Goal: Task Accomplishment & Management: Complete application form

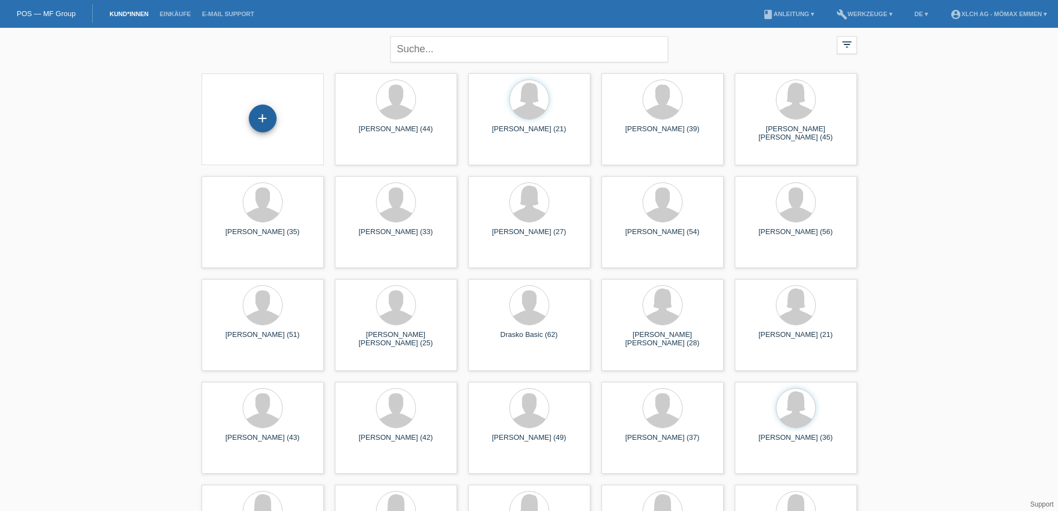
click at [259, 118] on div "+" at bounding box center [263, 118] width 28 height 28
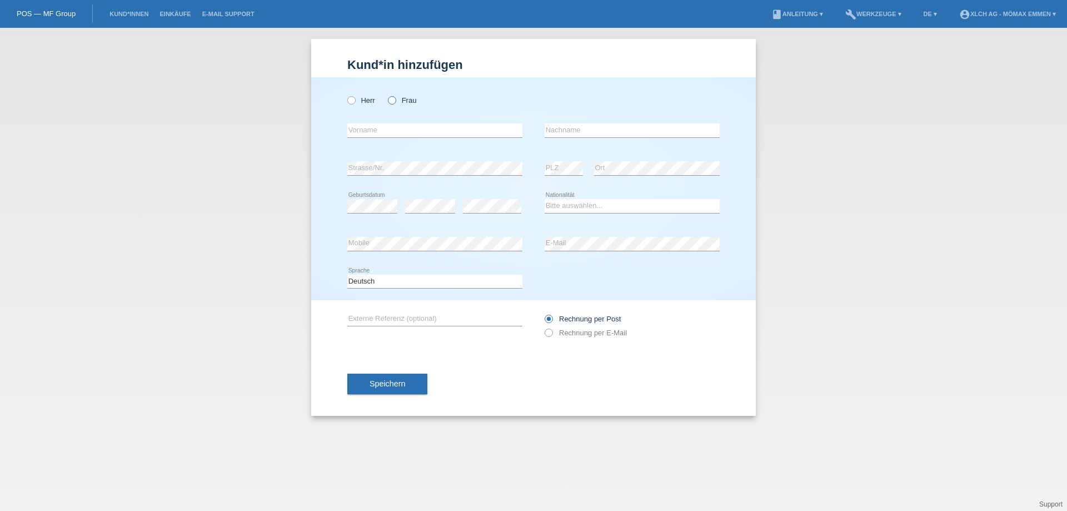
click at [386, 94] on icon at bounding box center [386, 94] width 0 height 0
click at [390, 99] on input "Frau" at bounding box center [391, 99] width 7 height 7
radio input "true"
click at [389, 139] on div "error Vorname" at bounding box center [434, 131] width 175 height 38
click at [391, 128] on input "text" at bounding box center [434, 130] width 175 height 14
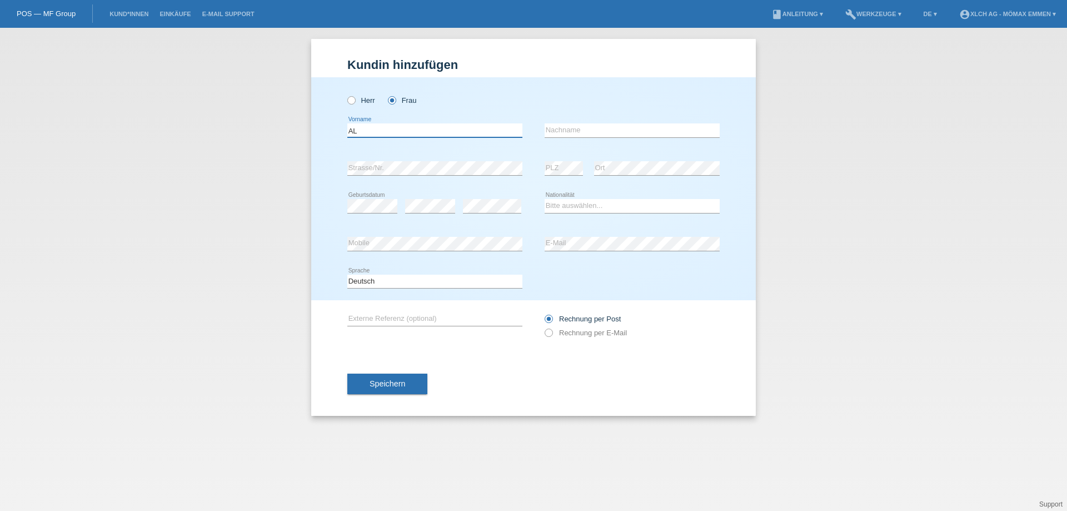
type input "A"
type input "a"
type input "[PERSON_NAME]"
click at [623, 125] on input "text" at bounding box center [631, 130] width 175 height 14
type input "Sevim"
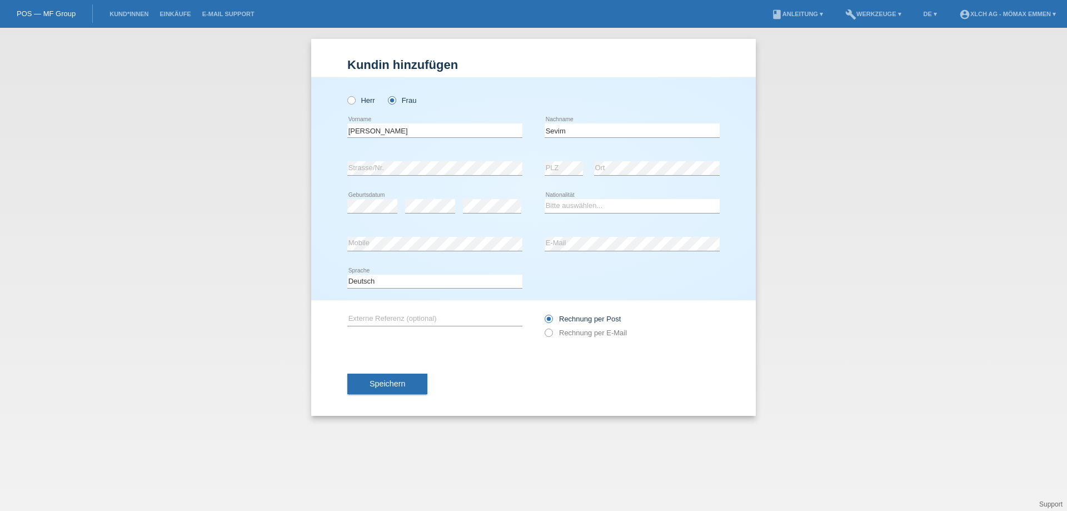
click at [461, 158] on div "error Strasse/Nr." at bounding box center [434, 168] width 175 height 38
click at [577, 207] on select "Bitte auswählen... Schweiz Deutschland Liechtenstein Österreich ------------ Af…" at bounding box center [631, 205] width 175 height 13
select select "DE"
click at [544, 199] on select "Bitte auswählen... Schweiz Deutschland Liechtenstein Österreich ------------ Af…" at bounding box center [631, 205] width 175 height 13
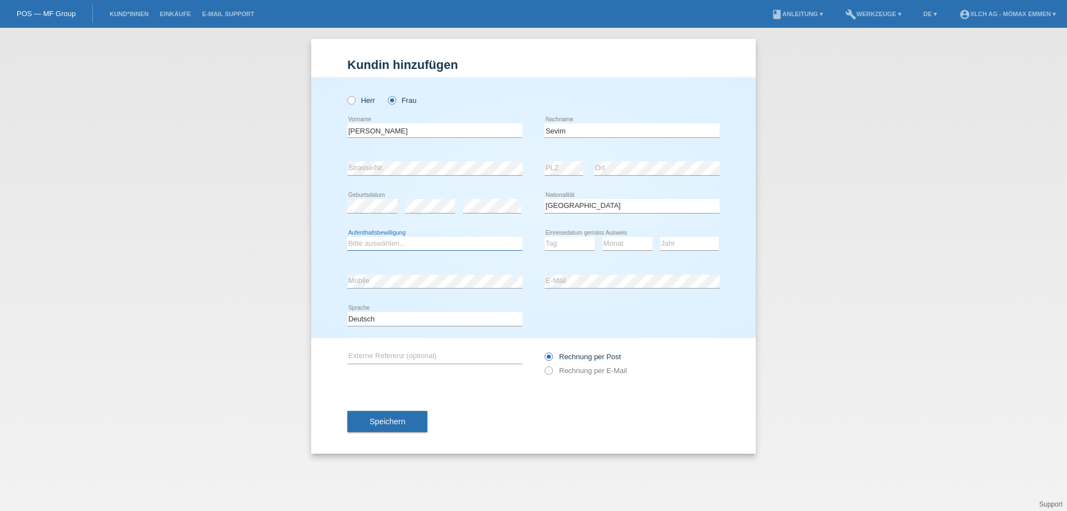
click at [396, 246] on select "Bitte auswählen... C B B - Flüchtlingsstatus Andere" at bounding box center [434, 243] width 175 height 13
select select "C"
click at [347, 237] on select "Bitte auswählen... C B B - Flüchtlingsstatus Andere" at bounding box center [434, 243] width 175 height 13
click at [574, 248] on select "Tag 01 02 03 04 05 06 07 08 09 10 11" at bounding box center [569, 243] width 50 height 13
select select "22"
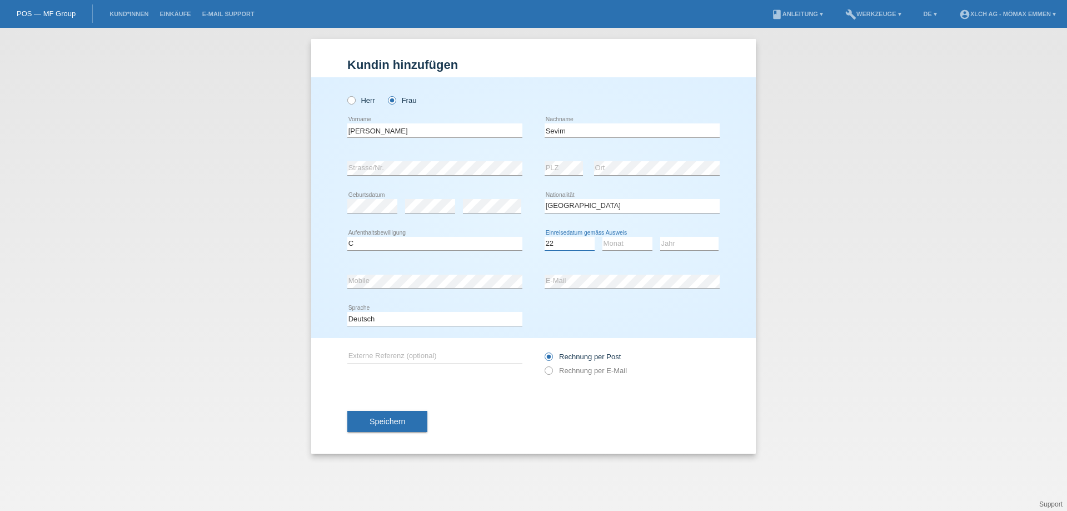
click at [544, 237] on select "Tag 01 02 03 04 05 06 07 08 09 10 11" at bounding box center [569, 243] width 50 height 13
click at [621, 237] on select "Monat 01 02 03 04 05 06 07 08 09 10 11" at bounding box center [627, 243] width 50 height 13
select select "06"
click at [602, 237] on select "Monat 01 02 03 04 05 06 07 08 09 10 11" at bounding box center [627, 243] width 50 height 13
click at [679, 241] on select "Jahr 2025 2024 2023 2022 2021 2020 2019 2018 2017 2016 2015 2014 2013 2012 2011…" at bounding box center [689, 243] width 58 height 13
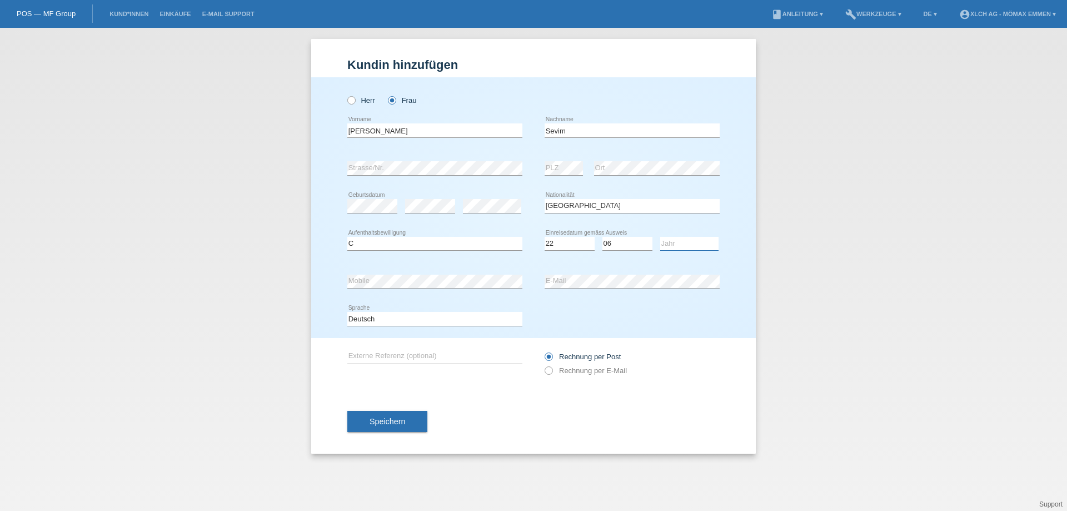
select select "2019"
click at [660, 237] on select "Jahr 2025 2024 2023 2022 2021 2020 2019 2018 2017 2016 2015 2014 2013 2012 2011…" at bounding box center [689, 243] width 58 height 13
click at [600, 368] on label "Rechnung per E-Mail" at bounding box center [585, 370] width 82 height 8
click at [552, 368] on input "Rechnung per E-Mail" at bounding box center [547, 373] width 7 height 14
radio input "true"
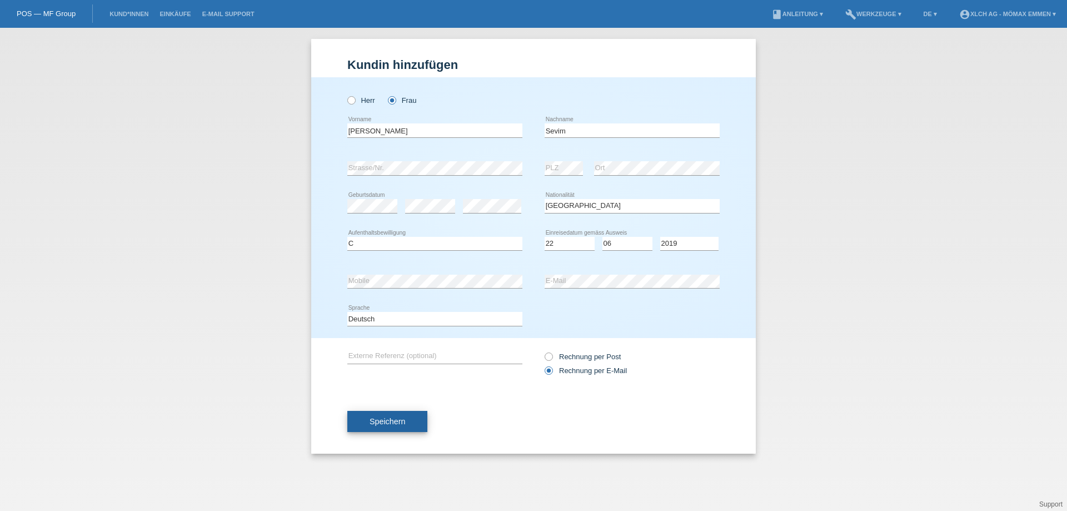
click at [402, 419] on span "Speichern" at bounding box center [387, 421] width 36 height 9
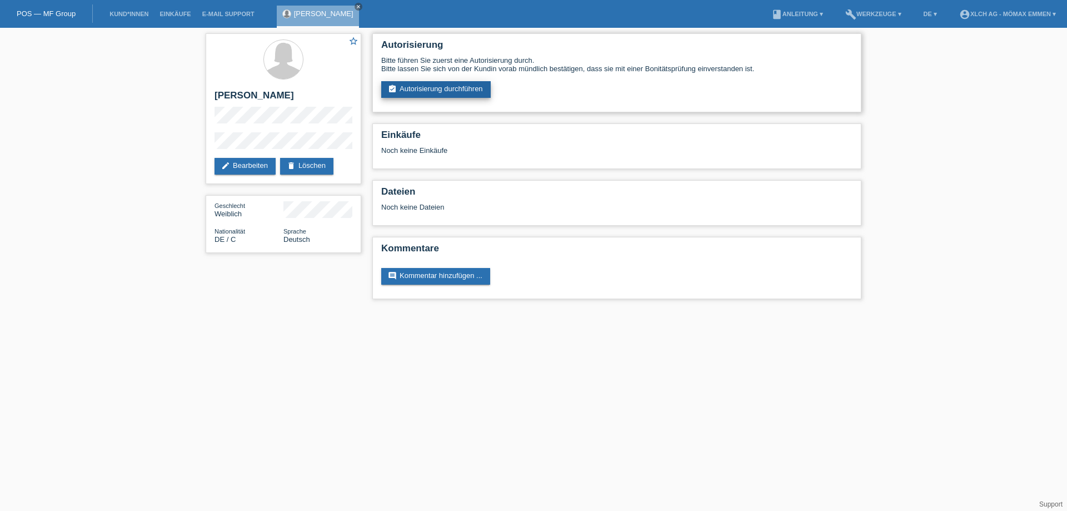
click at [448, 85] on link "assignment_turned_in Autorisierung durchführen" at bounding box center [435, 89] width 109 height 17
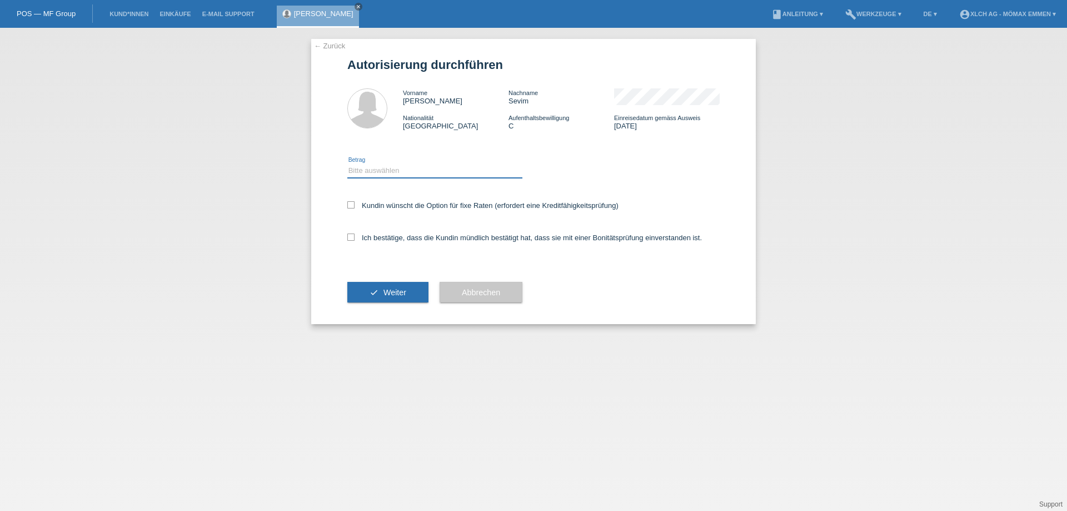
click at [406, 168] on select "Bitte auswählen CHF 1.00 - CHF 499.00 CHF 500.00 - CHF 1'999.00 CHF 2'000.00 - …" at bounding box center [434, 170] width 175 height 13
select select "2"
click at [347, 164] on select "Bitte auswählen CHF 1.00 - CHF 499.00 CHF 500.00 - CHF 1'999.00 CHF 2'000.00 - …" at bounding box center [434, 170] width 175 height 13
click at [369, 213] on div "Kundin wünscht die Option für fixe Raten (erfordert eine Kreditfähigkeitsprüfun…" at bounding box center [533, 206] width 372 height 32
click at [355, 206] on label "Kundin wünscht die Option für fixe Raten (erfordert eine Kreditfähigkeitsprüfun…" at bounding box center [482, 205] width 271 height 8
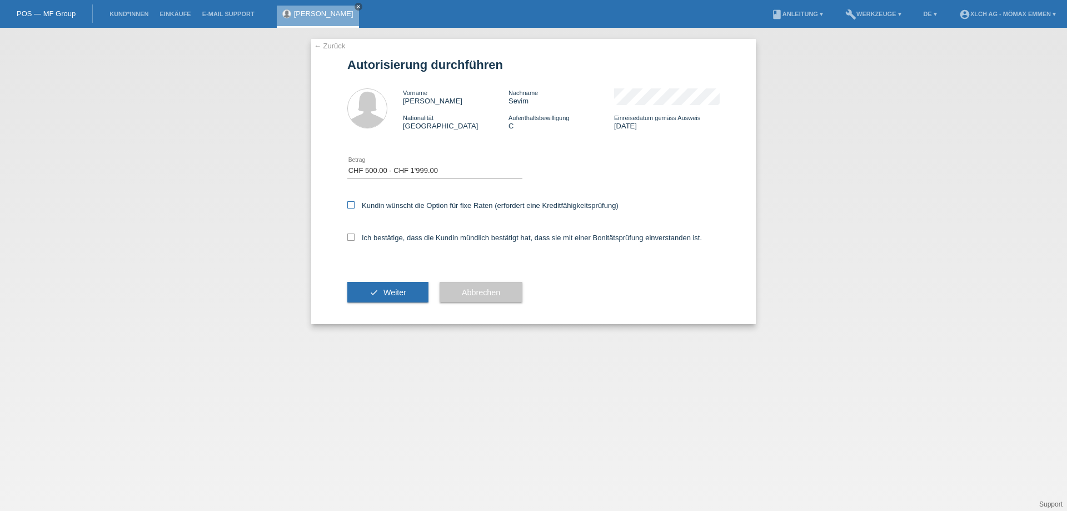
click at [354, 206] on input "Kundin wünscht die Option für fixe Raten (erfordert eine Kreditfähigkeitsprüfun…" at bounding box center [350, 204] width 7 height 7
checkbox input "true"
click at [357, 234] on label "Ich bestätige, dass die Kundin mündlich bestätigt hat, dass sie mit einer Bonit…" at bounding box center [524, 237] width 354 height 8
click at [354, 234] on input "Ich bestätige, dass die Kundin mündlich bestätigt hat, dass sie mit einer Bonit…" at bounding box center [350, 236] width 7 height 7
checkbox input "true"
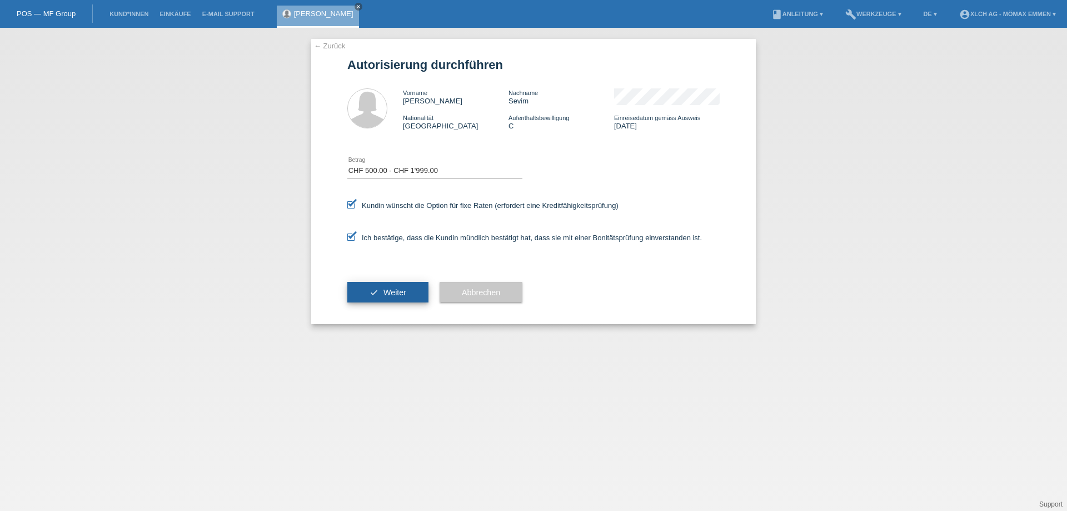
click at [372, 293] on icon "check" at bounding box center [373, 292] width 9 height 9
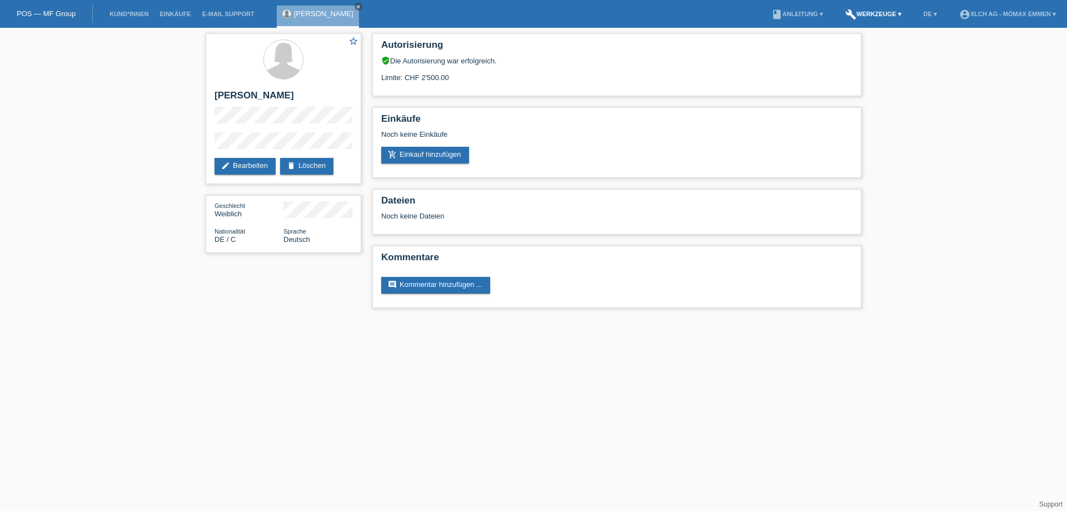
click at [873, 17] on link "build Werkzeuge ▾" at bounding box center [872, 14] width 67 height 7
click at [863, 40] on span "Raten-Kalkulator" at bounding box center [868, 42] width 57 height 13
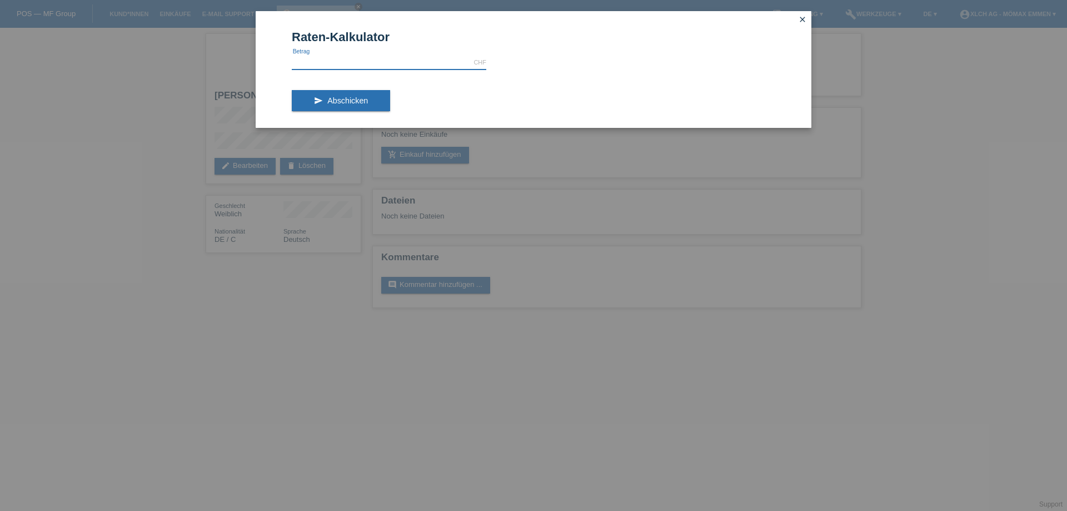
click at [376, 62] on input "text" at bounding box center [389, 63] width 194 height 14
type input "2000.00"
click at [318, 101] on icon "send" at bounding box center [318, 100] width 9 height 9
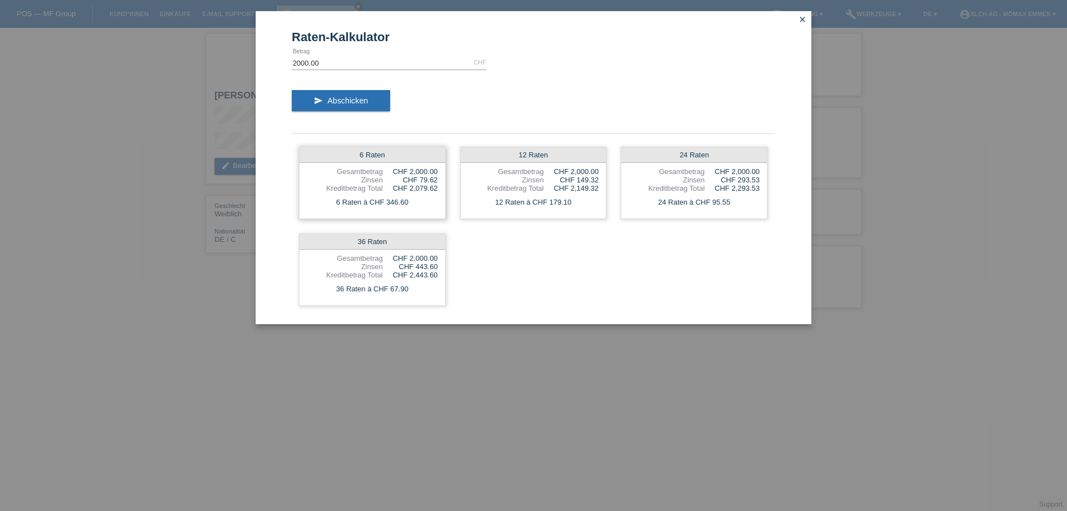
drag, startPoint x: 358, startPoint y: 156, endPoint x: 374, endPoint y: 156, distance: 15.6
click at [374, 156] on div "6 Raten" at bounding box center [372, 155] width 146 height 16
drag, startPoint x: 382, startPoint y: 201, endPoint x: 400, endPoint y: 201, distance: 18.3
click at [400, 201] on div "6 Raten à CHF 346.60" at bounding box center [372, 202] width 146 height 14
drag, startPoint x: 412, startPoint y: 181, endPoint x: 432, endPoint y: 181, distance: 20.6
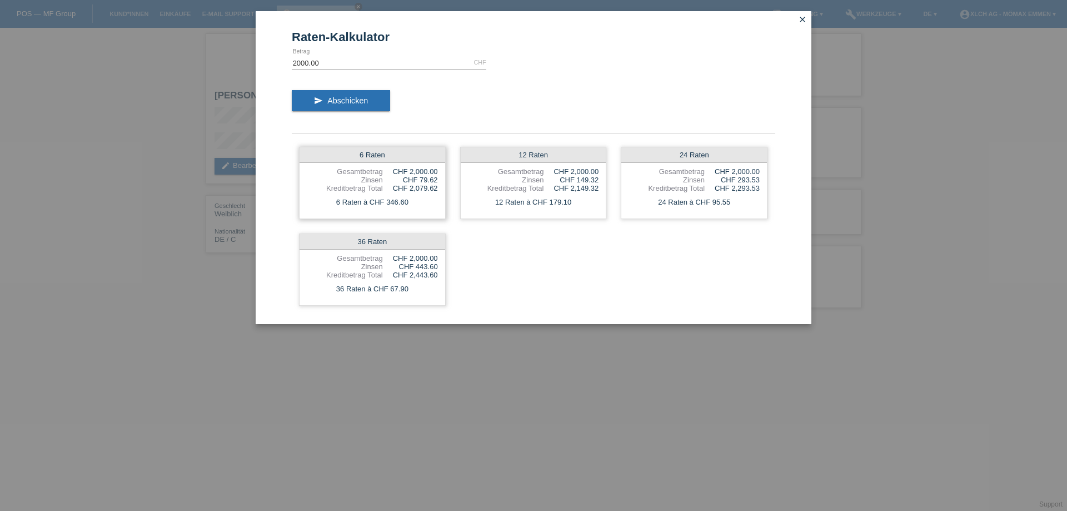
click at [432, 181] on div "CHF 79.62" at bounding box center [410, 180] width 55 height 8
drag, startPoint x: 512, startPoint y: 153, endPoint x: 543, endPoint y: 154, distance: 31.1
click at [543, 154] on div "12 Raten" at bounding box center [534, 155] width 146 height 16
drag, startPoint x: 534, startPoint y: 206, endPoint x: 582, endPoint y: 203, distance: 47.3
click at [582, 203] on div "12 Raten à CHF 179.10" at bounding box center [534, 202] width 146 height 14
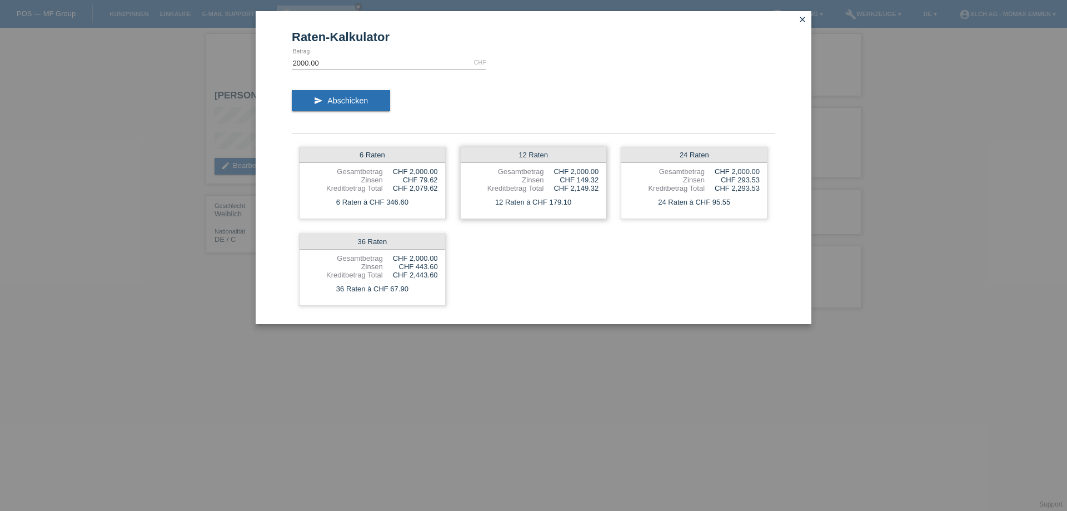
drag, startPoint x: 575, startPoint y: 178, endPoint x: 596, endPoint y: 178, distance: 20.6
click at [596, 178] on div "CHF 149.32" at bounding box center [570, 180] width 55 height 8
click at [801, 23] on icon "close" at bounding box center [802, 19] width 9 height 9
